Goal: Task Accomplishment & Management: Use online tool/utility

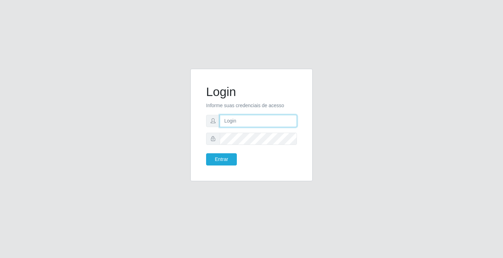
drag, startPoint x: 267, startPoint y: 124, endPoint x: 271, endPoint y: 126, distance: 4.7
click at [267, 124] on input "text" at bounding box center [257, 121] width 77 height 12
type input "[PERSON_NAME]"
click at [206, 153] on button "Entrar" at bounding box center [221, 159] width 31 height 12
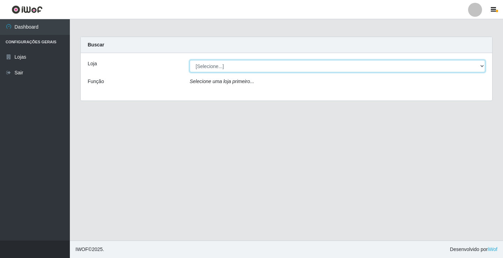
click at [218, 69] on select "[Selecione...] Ideal - Conceição" at bounding box center [336, 66] width 295 height 12
select select "231"
click at [189, 60] on select "[Selecione...] Ideal - Conceição" at bounding box center [336, 66] width 295 height 12
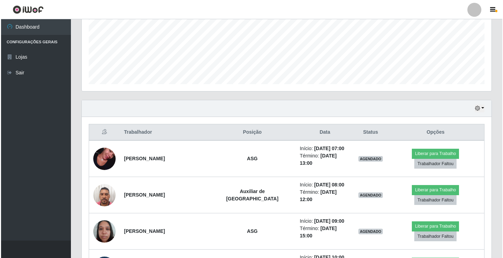
scroll to position [244, 0]
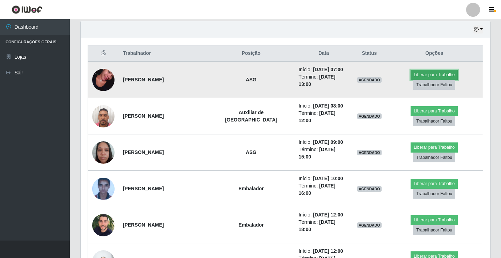
click at [410, 76] on button "Liberar para Trabalho" at bounding box center [433, 75] width 47 height 10
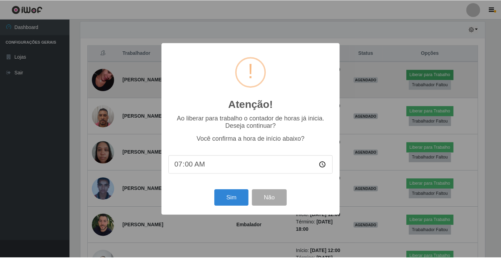
scroll to position [145, 406]
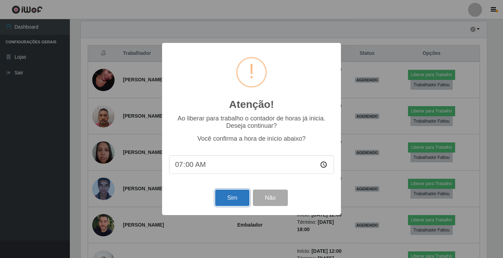
click at [229, 196] on button "Sim" at bounding box center [232, 197] width 34 height 16
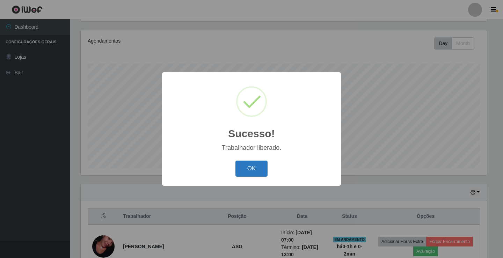
click at [247, 166] on button "OK" at bounding box center [251, 169] width 32 height 16
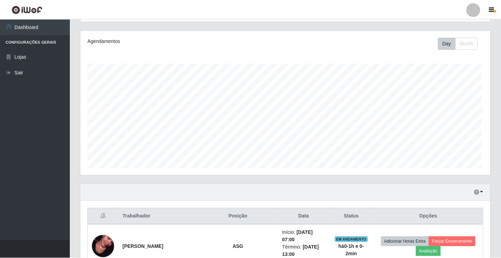
scroll to position [145, 409]
click at [467, 15] on link at bounding box center [472, 10] width 21 height 14
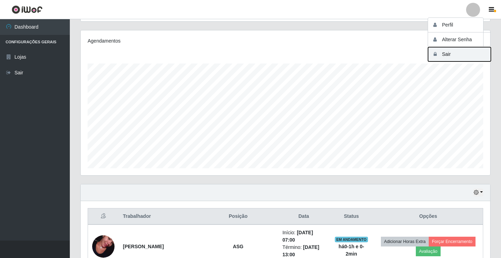
click at [472, 51] on button "Sair" at bounding box center [459, 54] width 63 height 14
